Goal: Entertainment & Leisure: Consume media (video, audio)

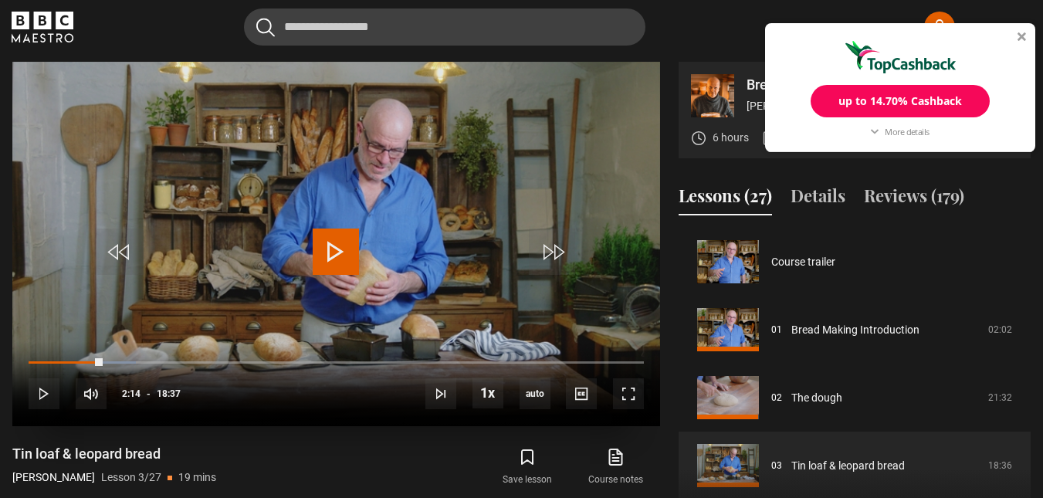
scroll to position [136, 0]
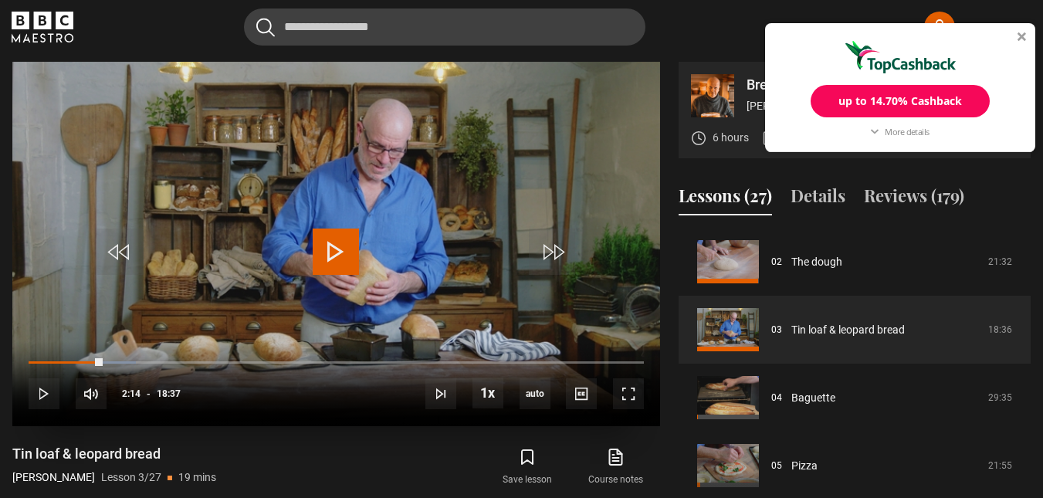
click at [46, 358] on div "10s Skip Back 10 seconds Play 10s Skip Forward 10 seconds Loaded : 17.46% 02:14…" at bounding box center [336, 384] width 648 height 86
click at [120, 247] on span "Video Player" at bounding box center [120, 252] width 46 height 46
click at [119, 248] on span "Video Player" at bounding box center [120, 252] width 46 height 46
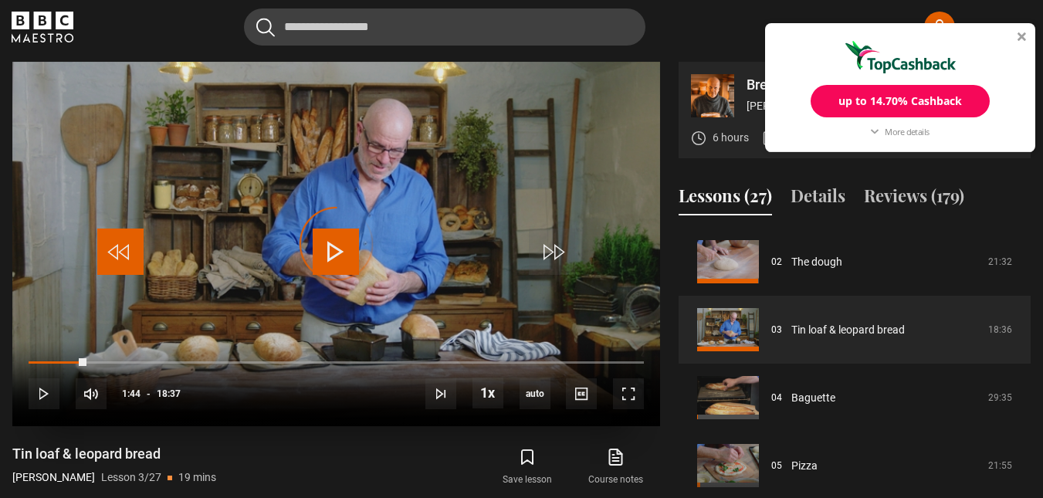
click at [118, 248] on span "Video Player" at bounding box center [120, 252] width 46 height 46
click at [114, 248] on span "Video Player" at bounding box center [120, 252] width 46 height 46
click at [332, 251] on span "Video Player" at bounding box center [336, 252] width 46 height 46
click at [105, 242] on span "Video Player" at bounding box center [120, 252] width 46 height 46
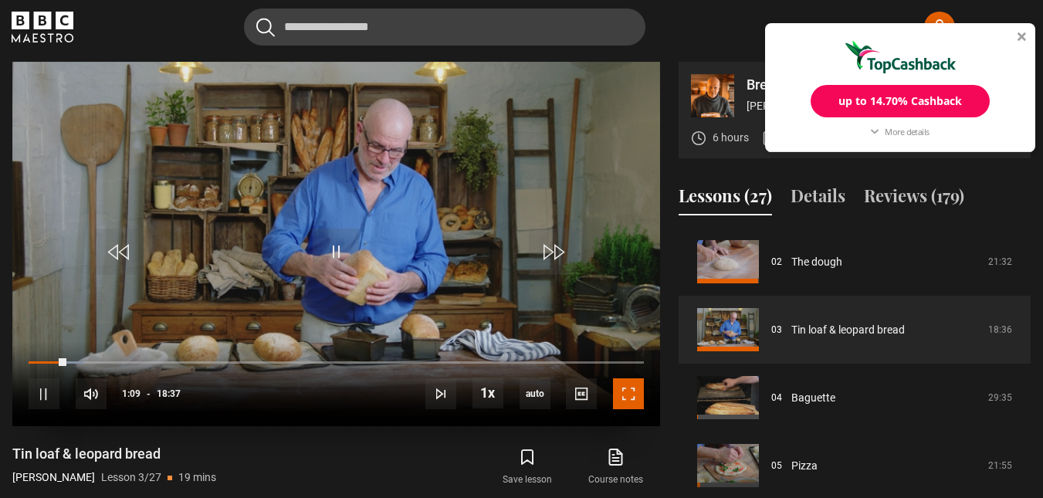
click at [631, 399] on span "Video Player" at bounding box center [628, 393] width 31 height 31
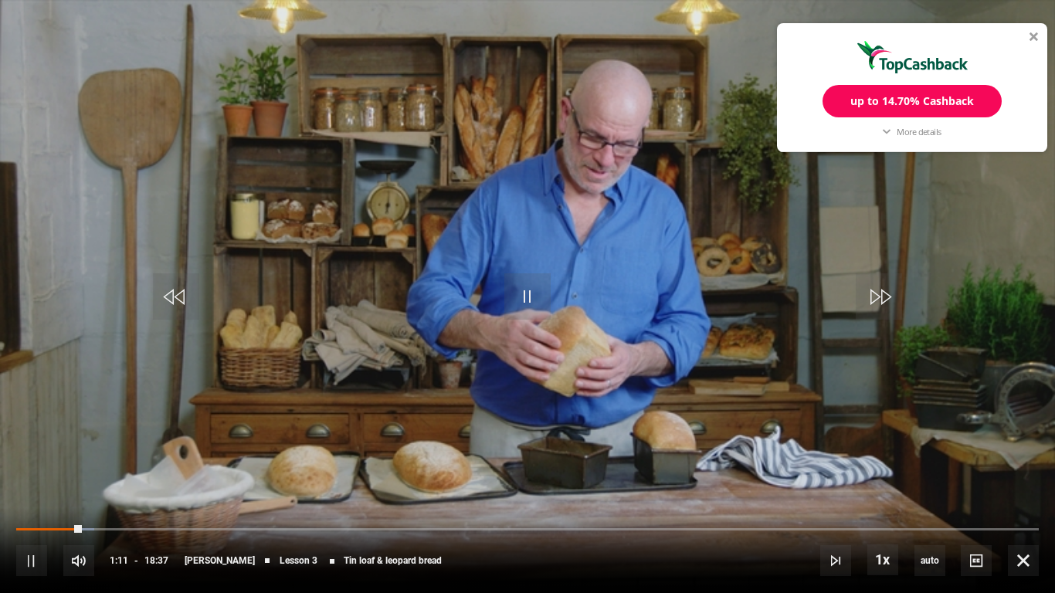
click at [32, 497] on div "10s Skip Back 10 seconds Pause 10s Skip Forward 10 seconds Loaded : 7.61% 17:22…" at bounding box center [527, 550] width 1055 height 86
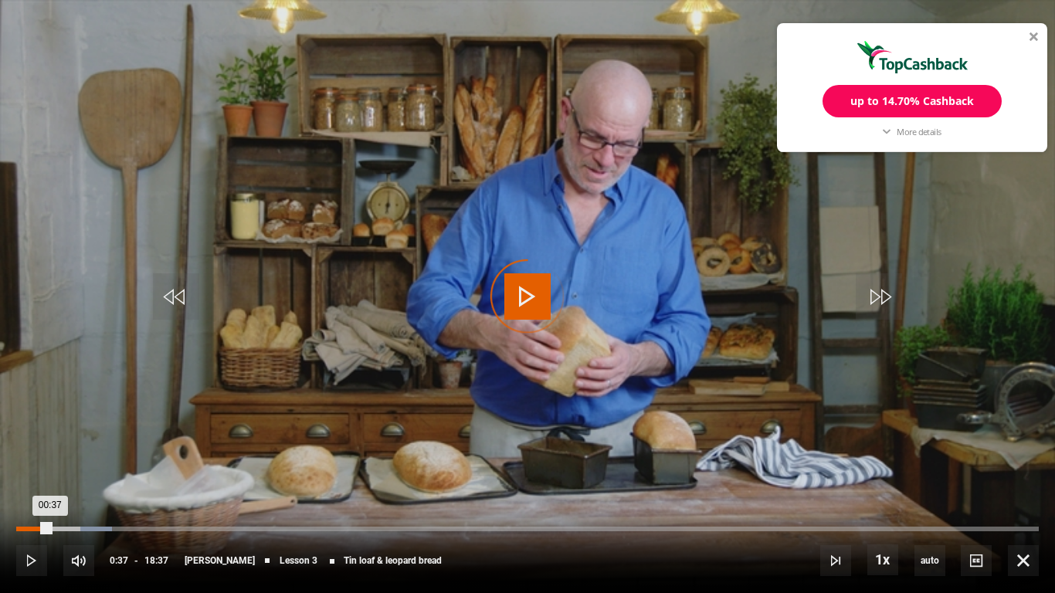
click at [50, 497] on div "Loaded : 9.40% 00:37 00:37" at bounding box center [527, 529] width 1022 height 5
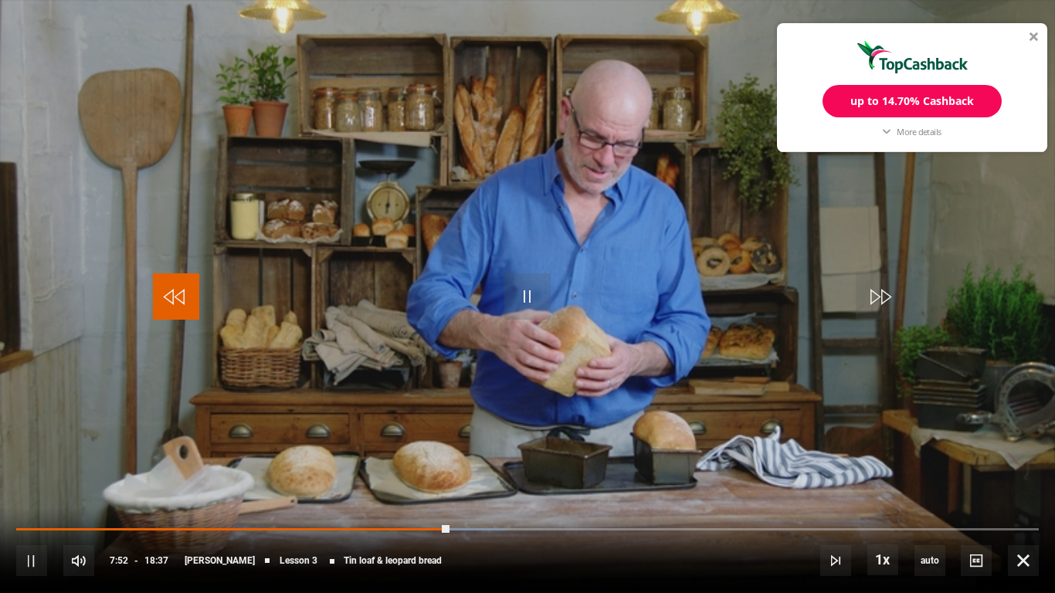
click at [171, 303] on span "Video Player" at bounding box center [176, 296] width 46 height 46
click at [165, 284] on span "Video Player" at bounding box center [176, 296] width 46 height 46
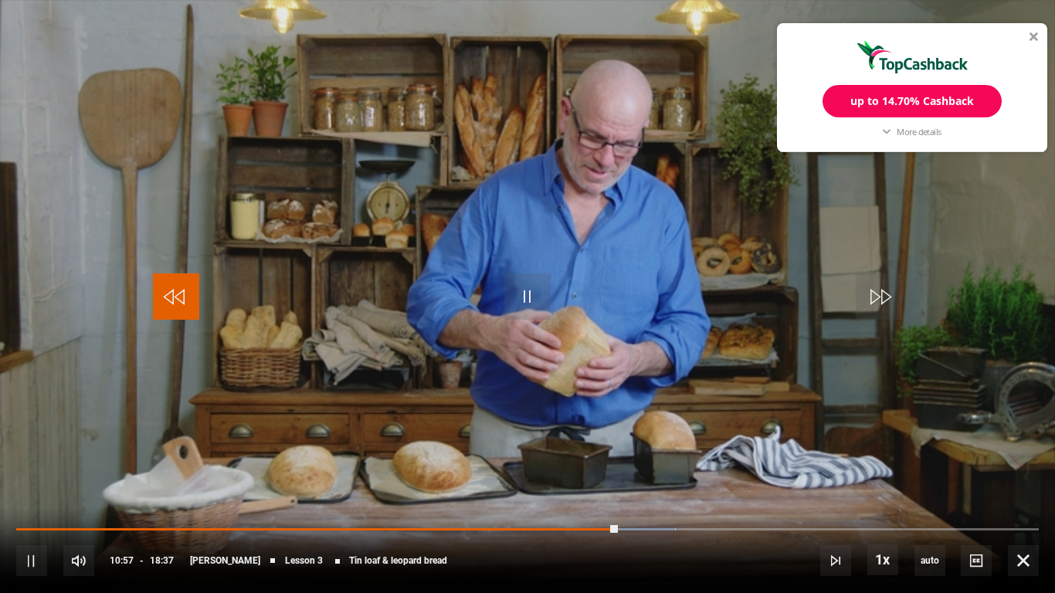
click at [165, 284] on span "Video Player" at bounding box center [176, 296] width 46 height 46
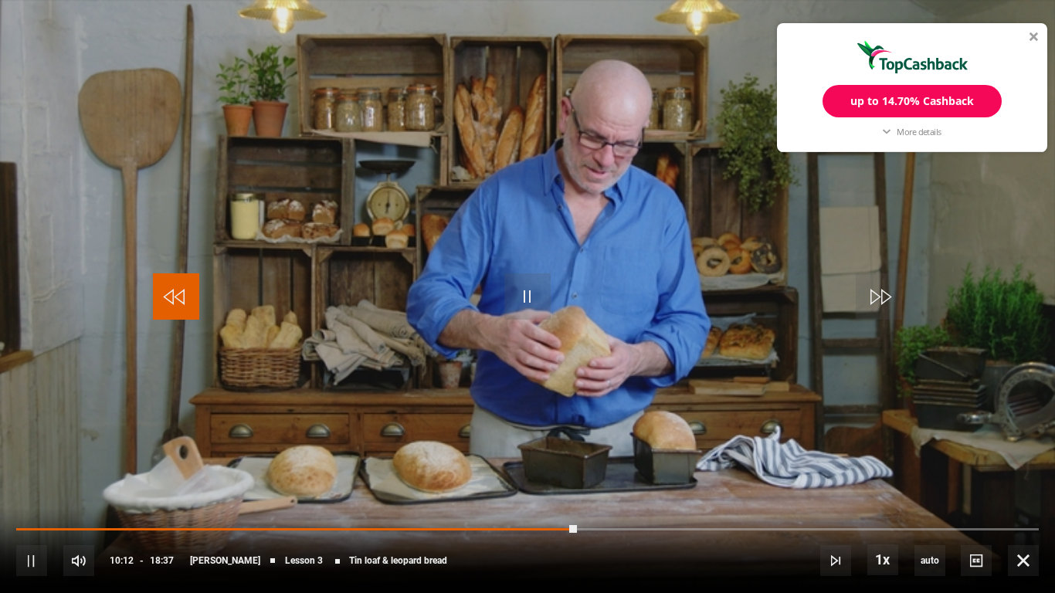
click at [165, 284] on span "Video Player" at bounding box center [176, 296] width 46 height 46
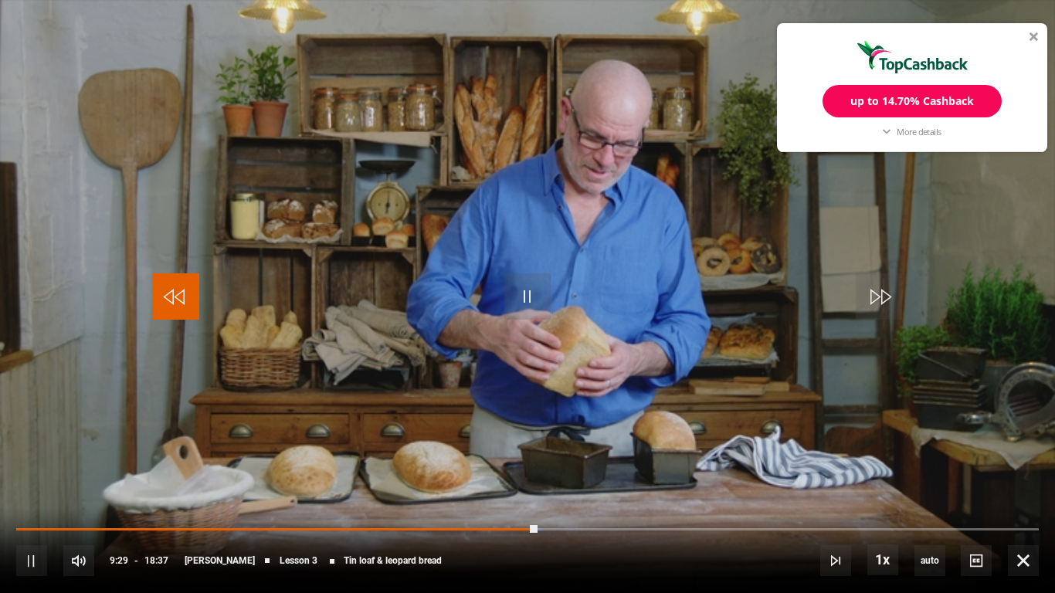
click at [165, 284] on span "Video Player" at bounding box center [176, 296] width 46 height 46
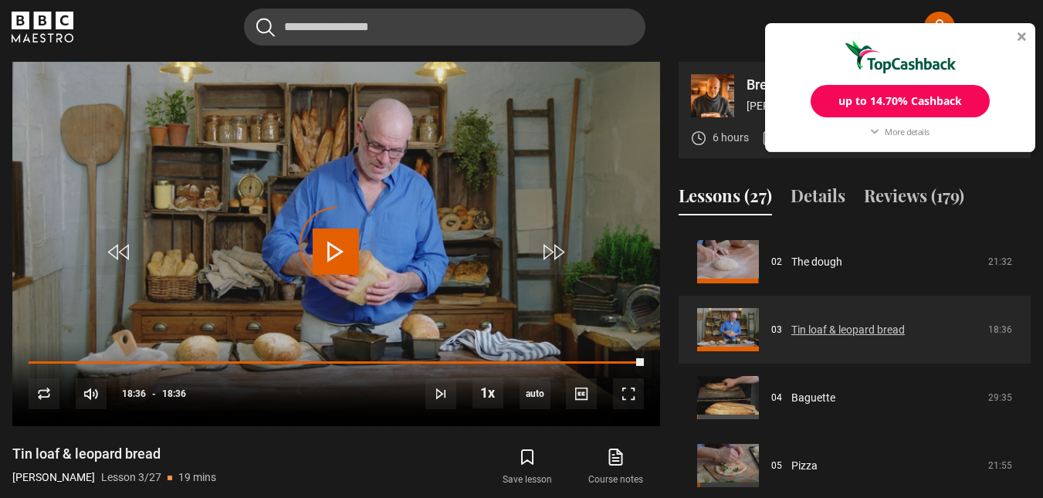
click at [814, 325] on link "Tin loaf & leopard bread" at bounding box center [849, 330] width 114 height 16
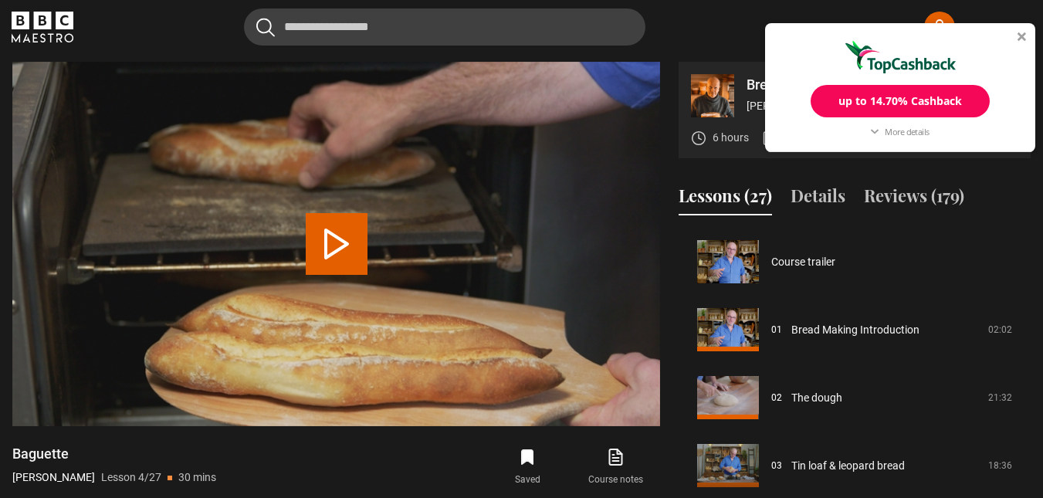
scroll to position [204, 0]
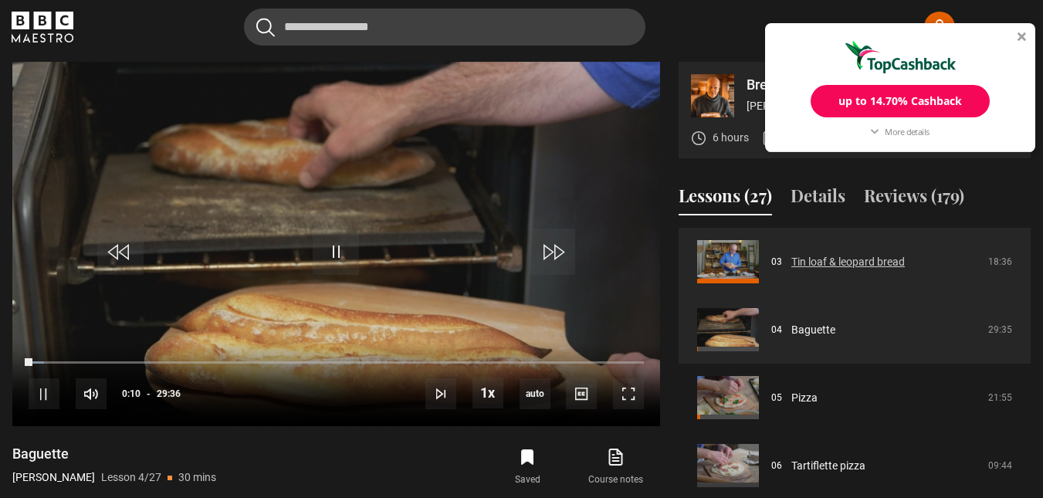
click at [832, 260] on link "Tin loaf & leopard bread" at bounding box center [849, 262] width 114 height 16
